Goal: Information Seeking & Learning: Learn about a topic

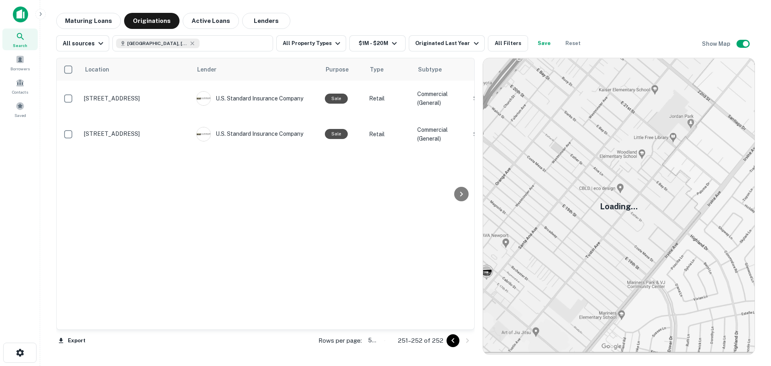
click at [376, 340] on body "Search Borrowers Contacts Saved Maturing Loans Originations Active Loans Lender…" at bounding box center [385, 183] width 771 height 366
type input "***"
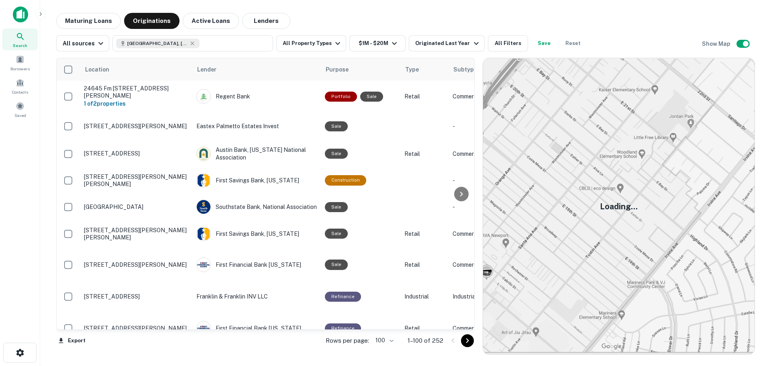
click at [644, 230] on img at bounding box center [618, 206] width 271 height 296
click at [725, 130] on img at bounding box center [618, 206] width 271 height 296
click at [652, 323] on img at bounding box center [618, 206] width 271 height 296
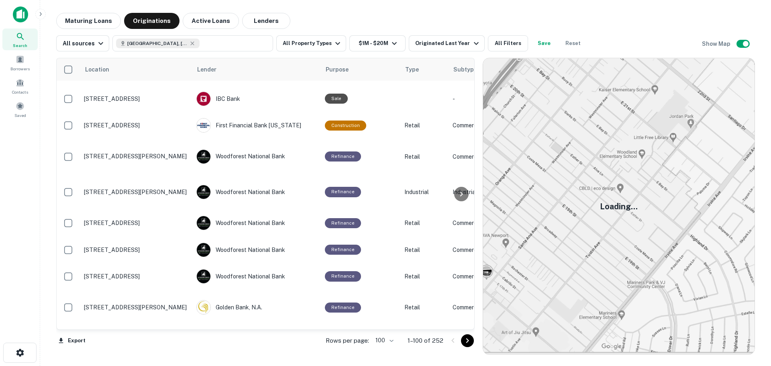
scroll to position [1230, 0]
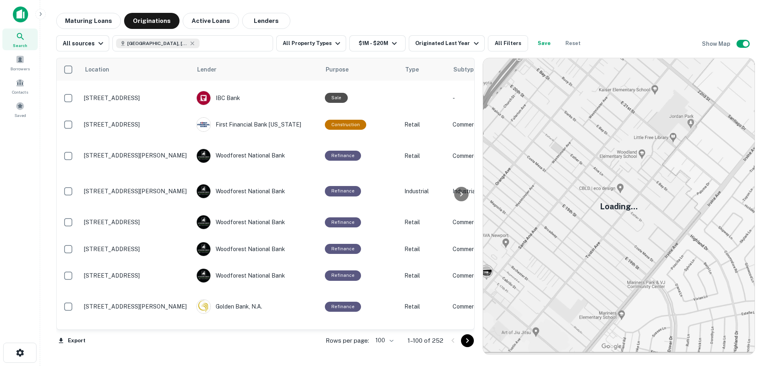
click at [647, 169] on img at bounding box center [618, 206] width 271 height 296
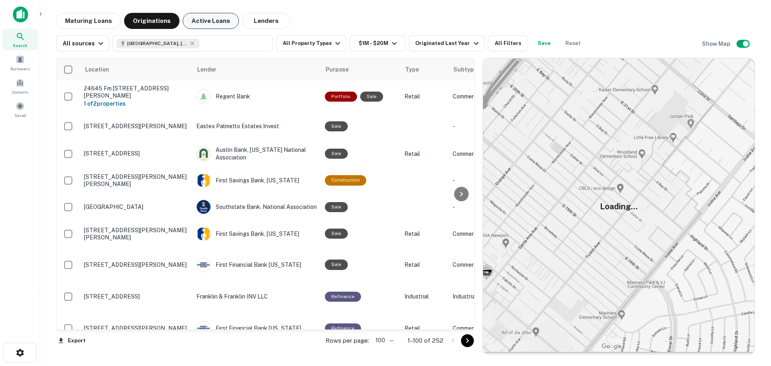
click at [150, 16] on button "Originations" at bounding box center [151, 21] width 55 height 16
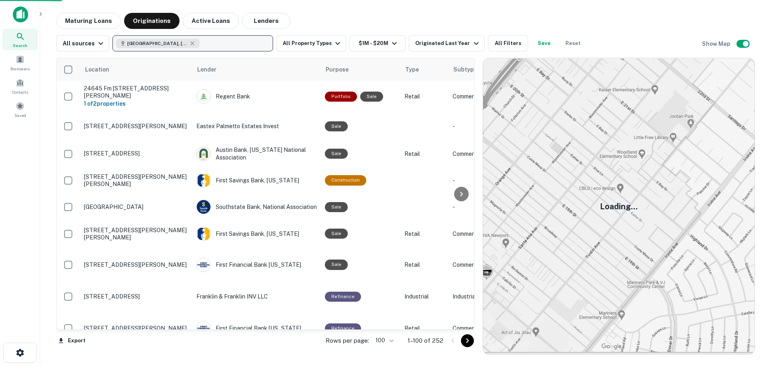
click at [219, 37] on button "[GEOGRAPHIC_DATA], [GEOGRAPHIC_DATA]" at bounding box center [192, 43] width 161 height 16
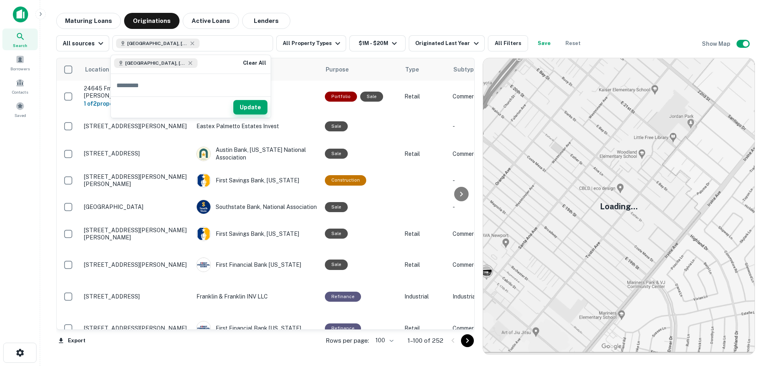
click at [256, 111] on button "Update" at bounding box center [250, 107] width 34 height 14
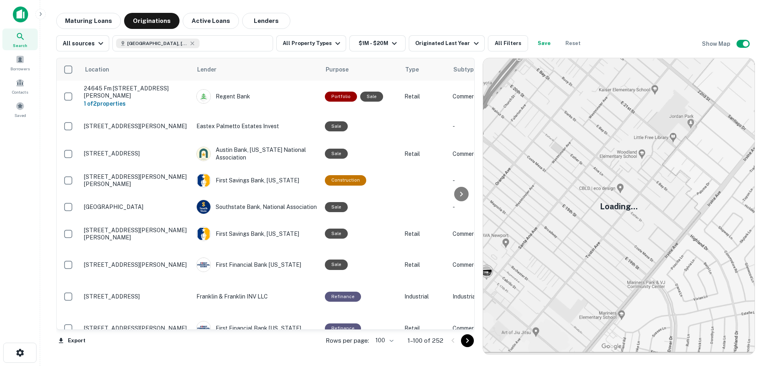
click at [24, 14] on img at bounding box center [20, 14] width 15 height 16
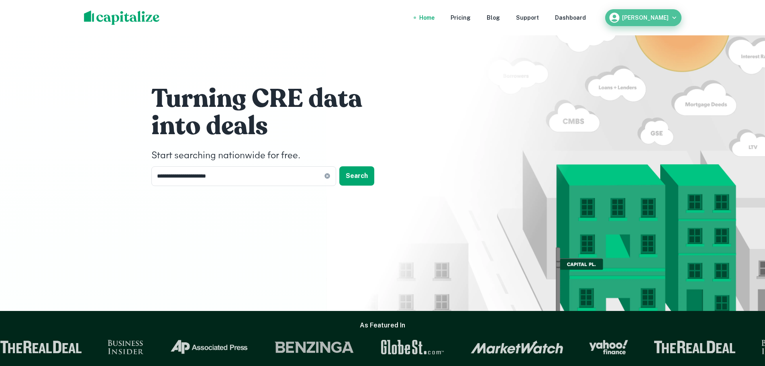
click at [657, 18] on h6 "[PERSON_NAME]" at bounding box center [645, 18] width 47 height 6
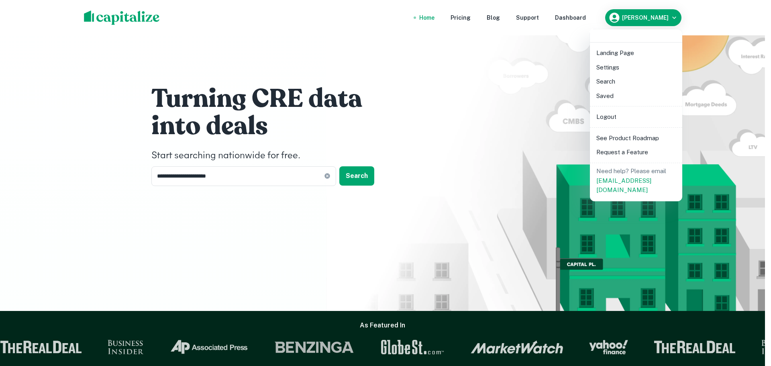
click at [431, 16] on div at bounding box center [385, 183] width 771 height 366
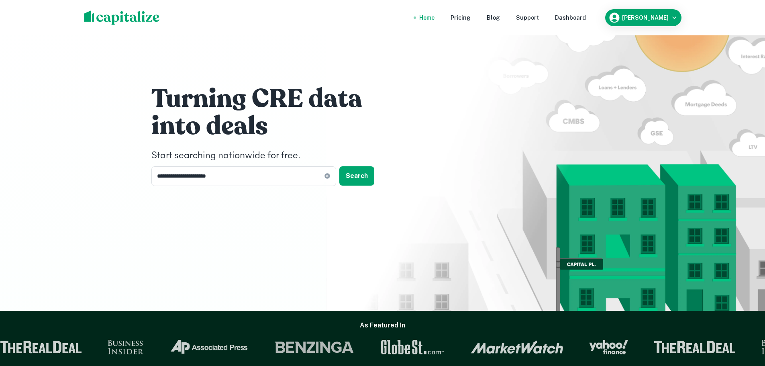
click at [431, 16] on div "Home" at bounding box center [426, 17] width 15 height 9
click at [231, 175] on input "**********" at bounding box center [237, 176] width 173 height 20
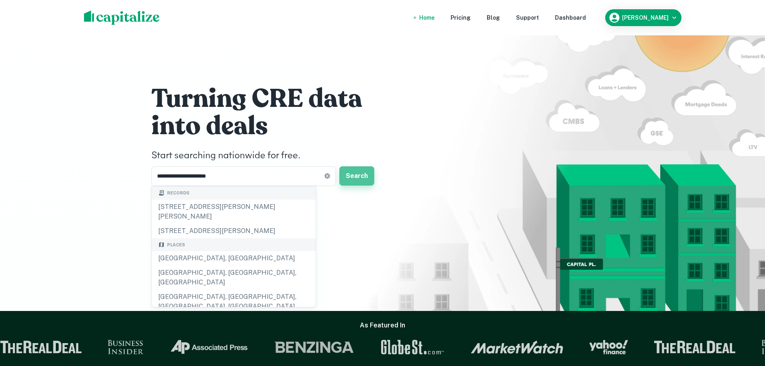
click at [356, 177] on button "Search" at bounding box center [356, 175] width 35 height 19
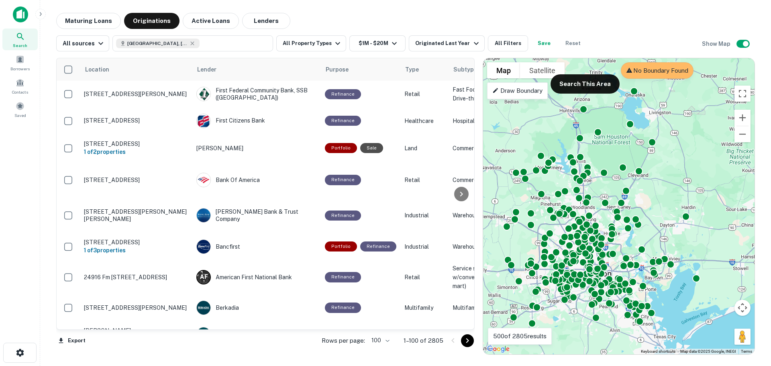
click at [642, 206] on div "To activate drag with keyboard, press Alt + Enter. Once in keyboard drag state,…" at bounding box center [618, 206] width 271 height 296
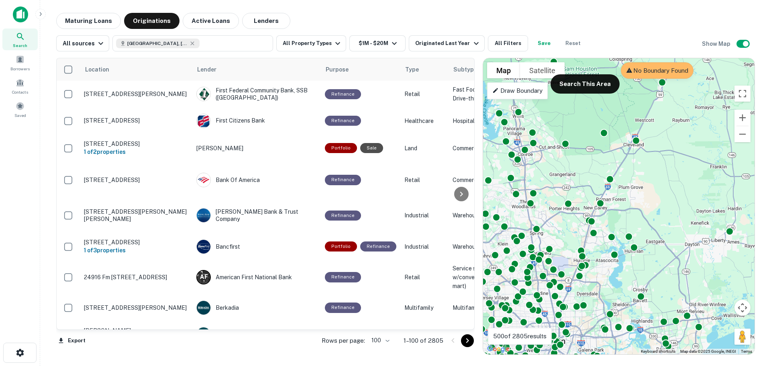
click at [525, 92] on p "Draw Boundary" at bounding box center [517, 91] width 50 height 10
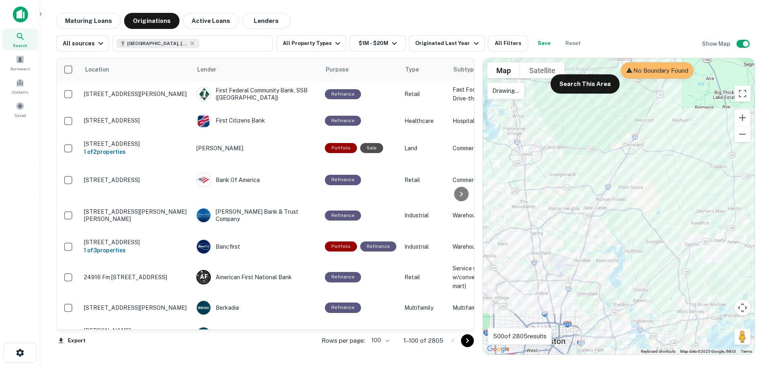
click at [526, 94] on div at bounding box center [618, 206] width 271 height 296
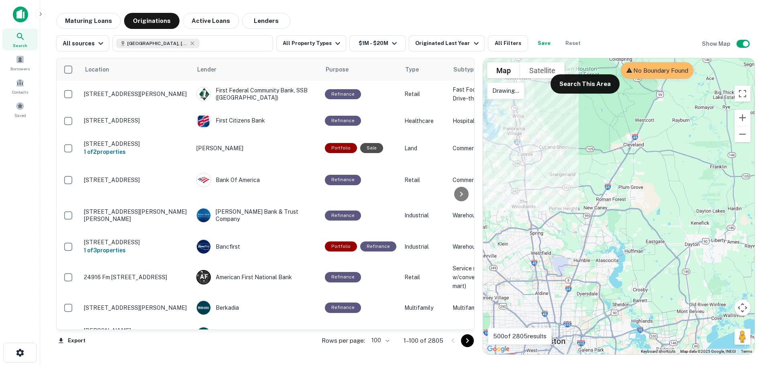
click at [515, 92] on p "Drawing..." at bounding box center [505, 91] width 27 height 10
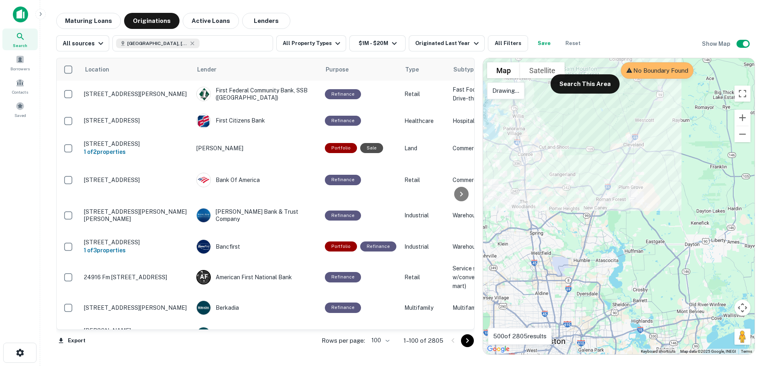
click at [633, 131] on div at bounding box center [618, 206] width 271 height 296
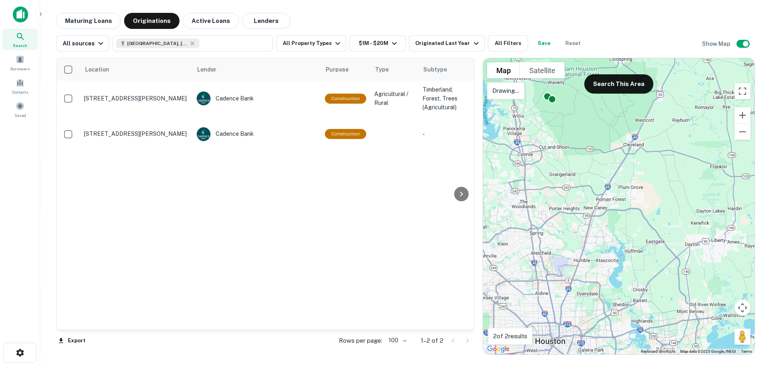
click at [504, 92] on p "Drawing..." at bounding box center [505, 91] width 27 height 10
click at [573, 87] on div at bounding box center [618, 206] width 271 height 296
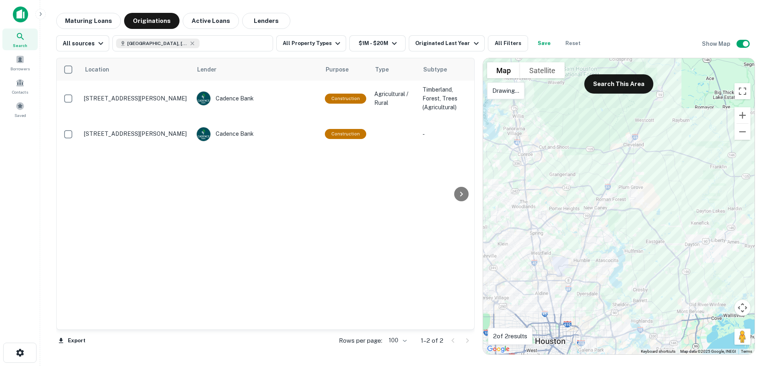
click at [576, 89] on div at bounding box center [618, 206] width 271 height 296
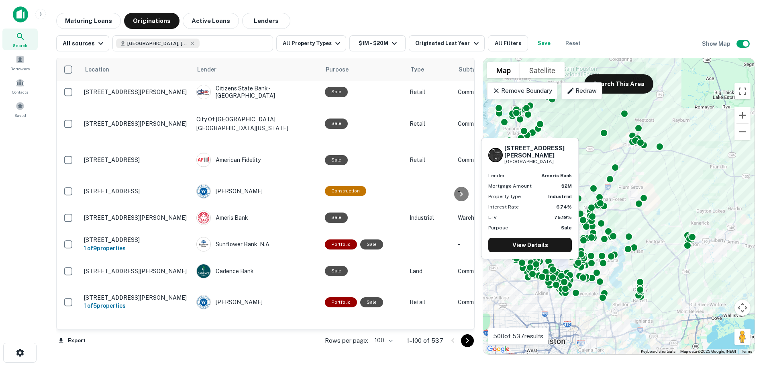
scroll to position [1204, 0]
